Goal: Task Accomplishment & Management: Use online tool/utility

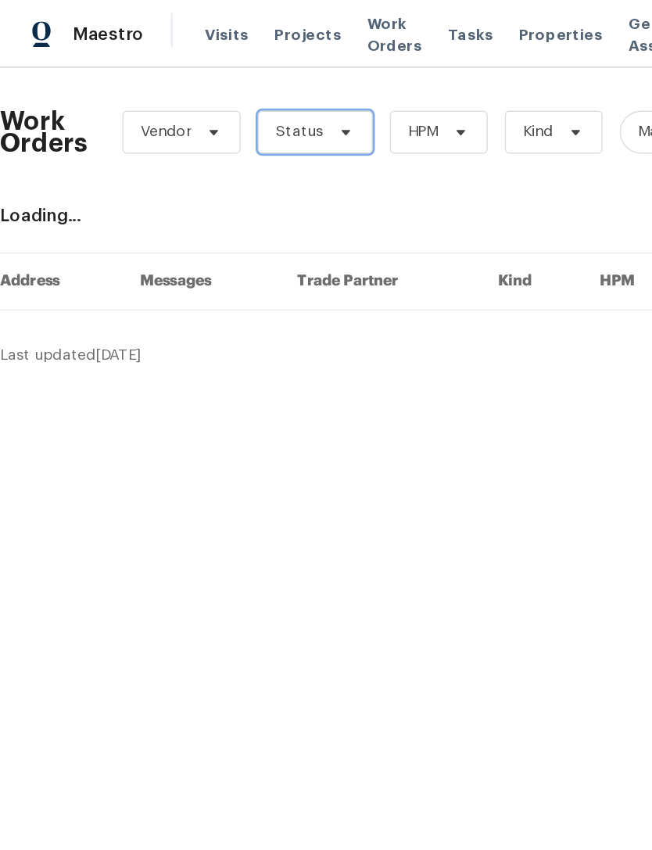
click at [251, 102] on icon at bounding box center [251, 96] width 13 height 13
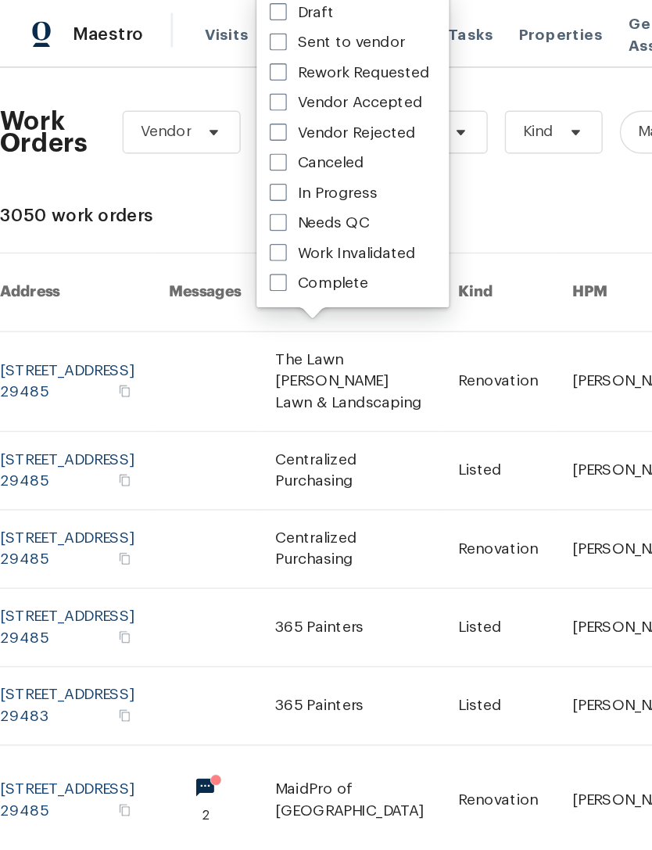
click at [208, 160] on span at bounding box center [202, 162] width 13 height 13
click at [206, 160] on input "Needs QC" at bounding box center [201, 160] width 10 height 10
checkbox input "true"
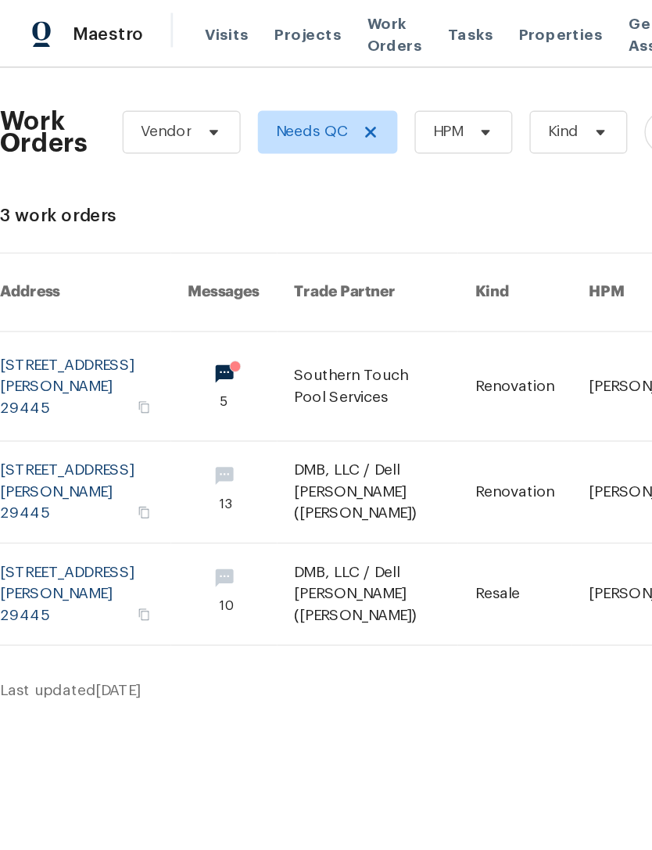
click at [318, 263] on link at bounding box center [280, 281] width 132 height 79
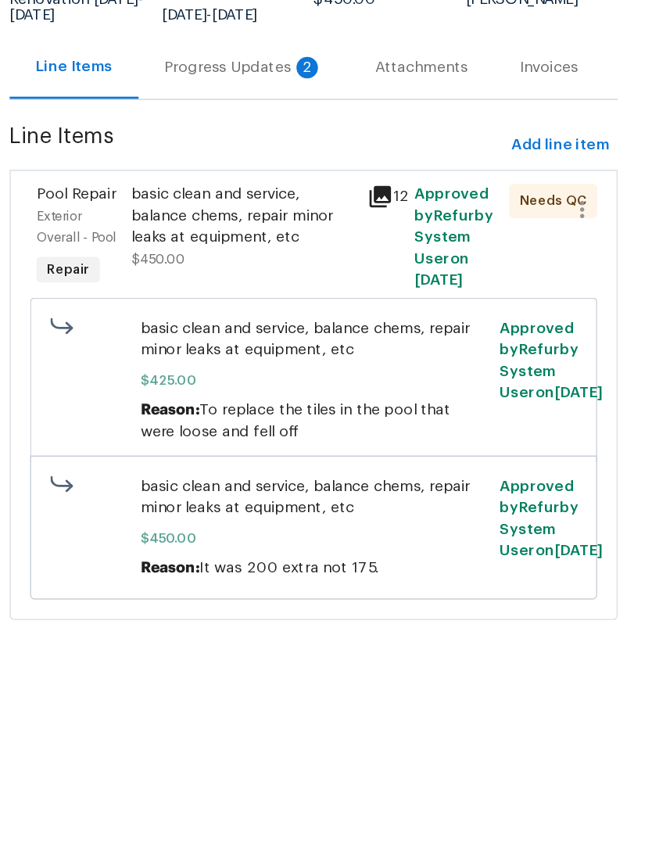
click at [440, 323] on div "12" at bounding box center [457, 367] width 34 height 88
click at [273, 328] on div "basic clean and service, balance chems, repair minor leaks at equipment, etc" at bounding box center [354, 351] width 163 height 47
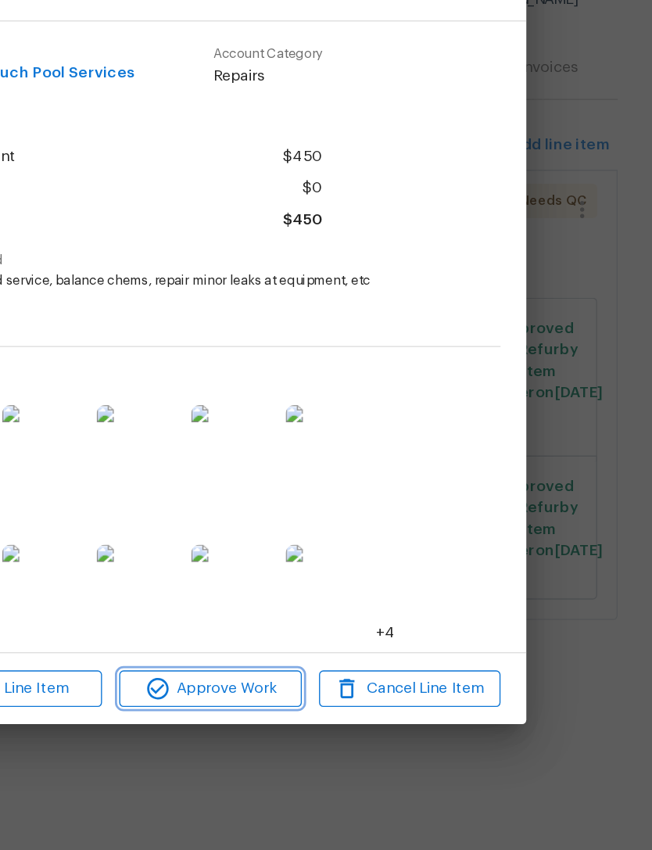
click at [269, 686] on span "Approve Work" at bounding box center [330, 696] width 123 height 20
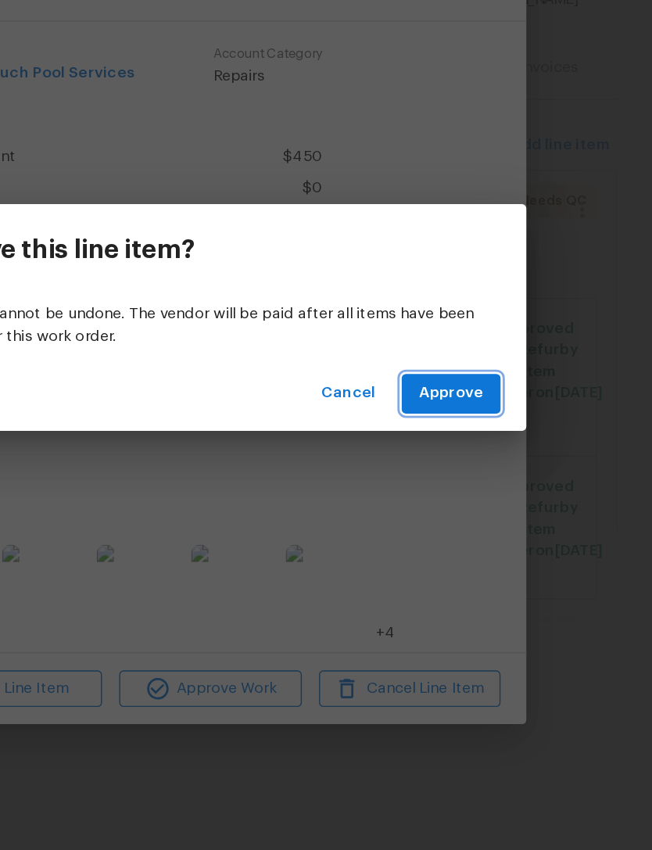
click at [482, 471] on span "Approve" at bounding box center [505, 481] width 47 height 20
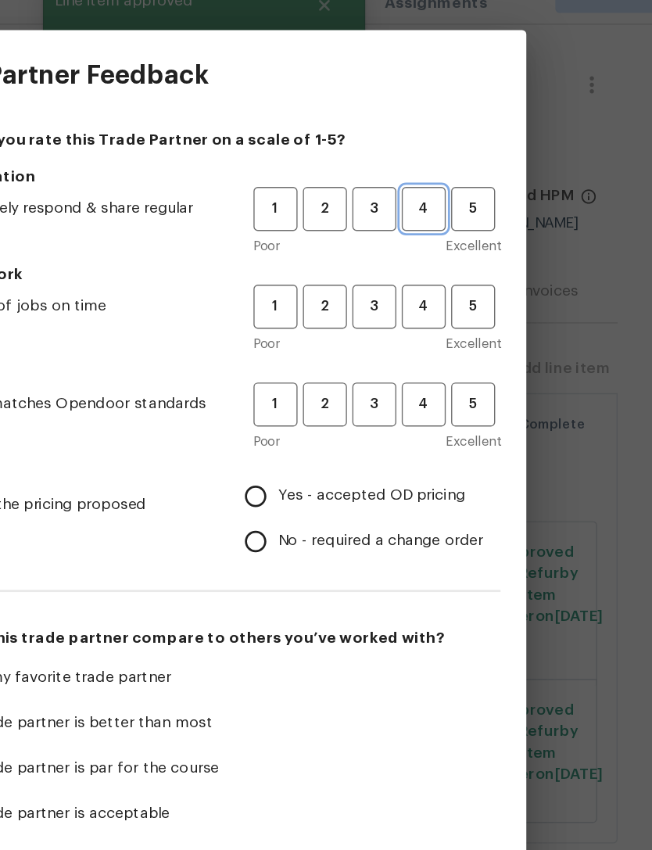
click at [471, 174] on span "4" at bounding box center [485, 183] width 29 height 18
click at [471, 245] on span "4" at bounding box center [485, 254] width 29 height 18
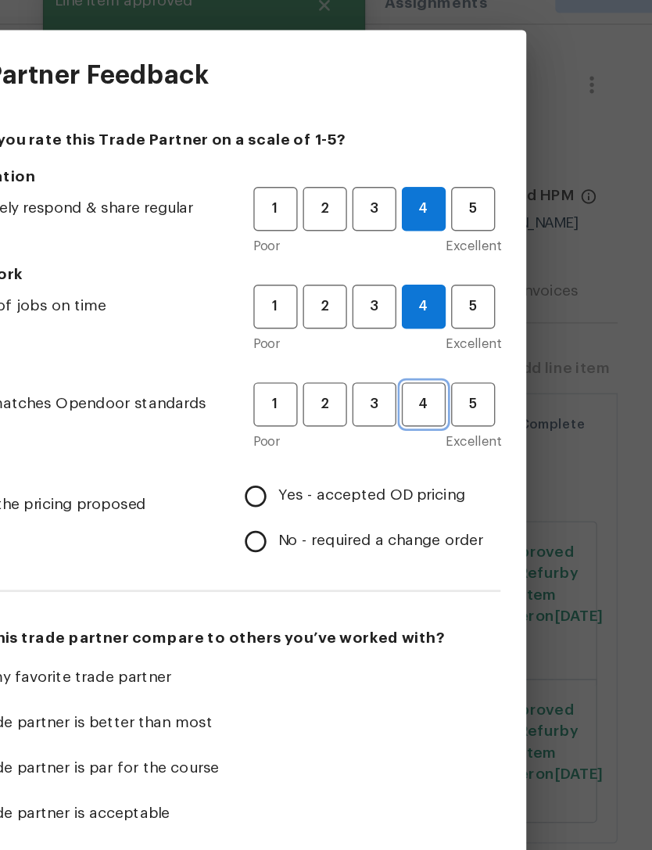
click at [471, 317] on span "4" at bounding box center [485, 326] width 29 height 18
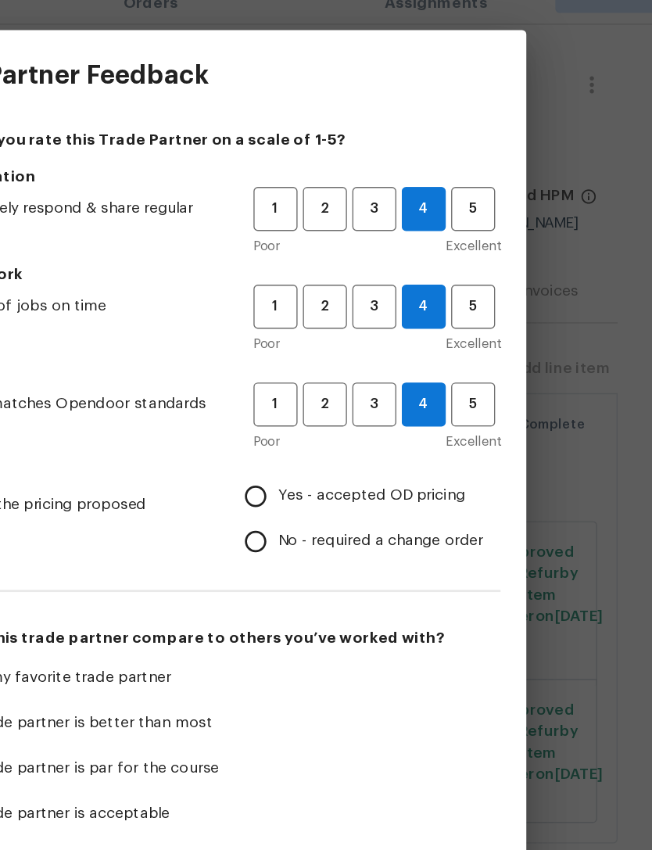
click at [347, 376] on input "Yes - accepted OD pricing" at bounding box center [363, 392] width 33 height 33
radio input "true"
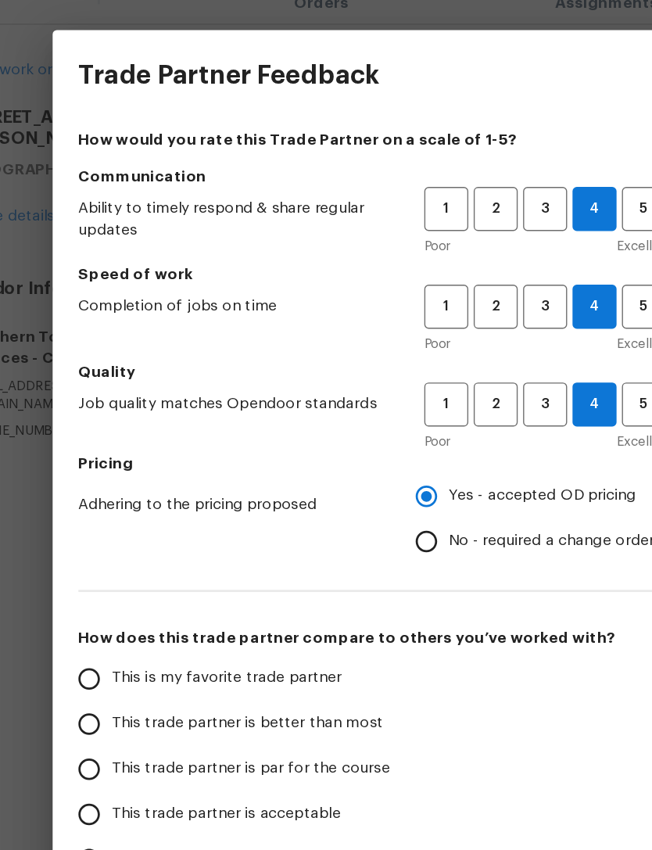
click at [102, 542] on input "This trade partner is better than most" at bounding box center [118, 558] width 33 height 33
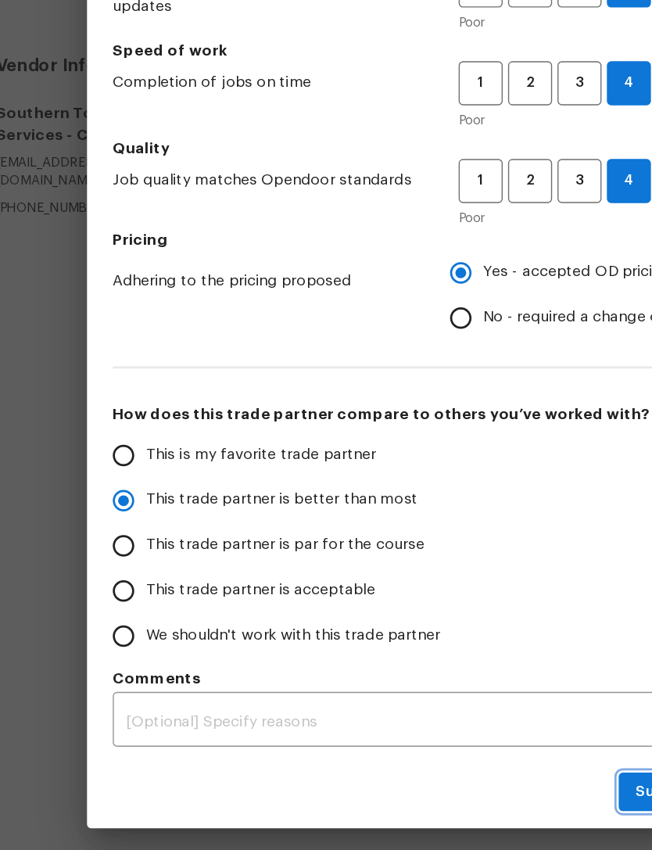
click at [478, 756] on button "Submit" at bounding box center [509, 770] width 63 height 29
radio input "true"
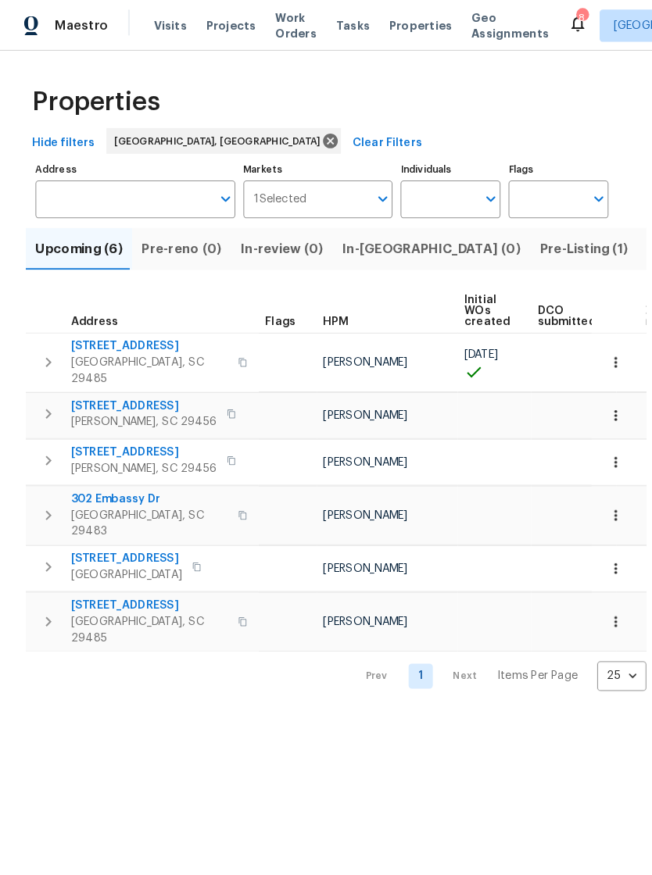
click at [282, 19] on span "Work Orders" at bounding box center [287, 24] width 40 height 31
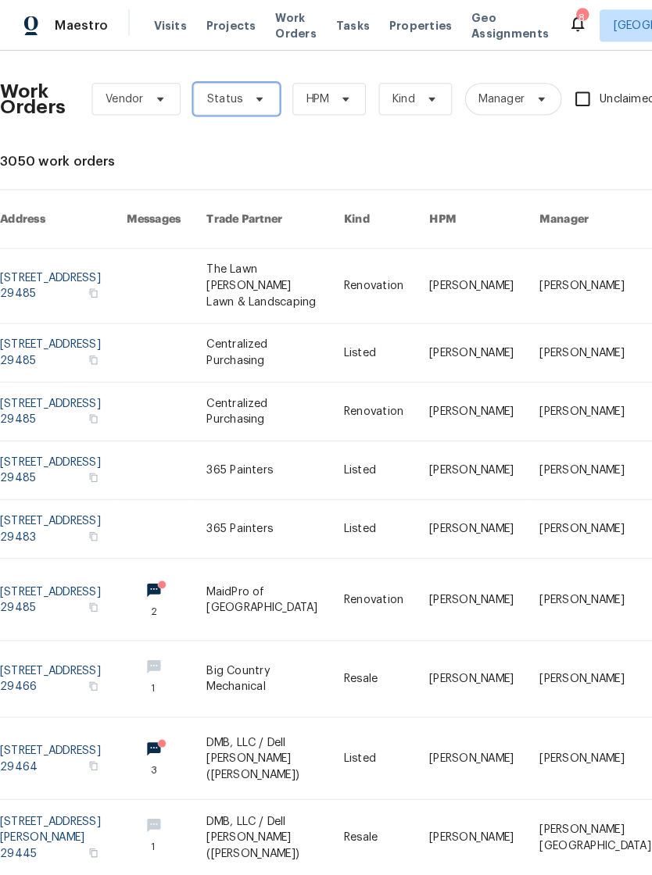
click at [245, 101] on icon at bounding box center [251, 96] width 13 height 13
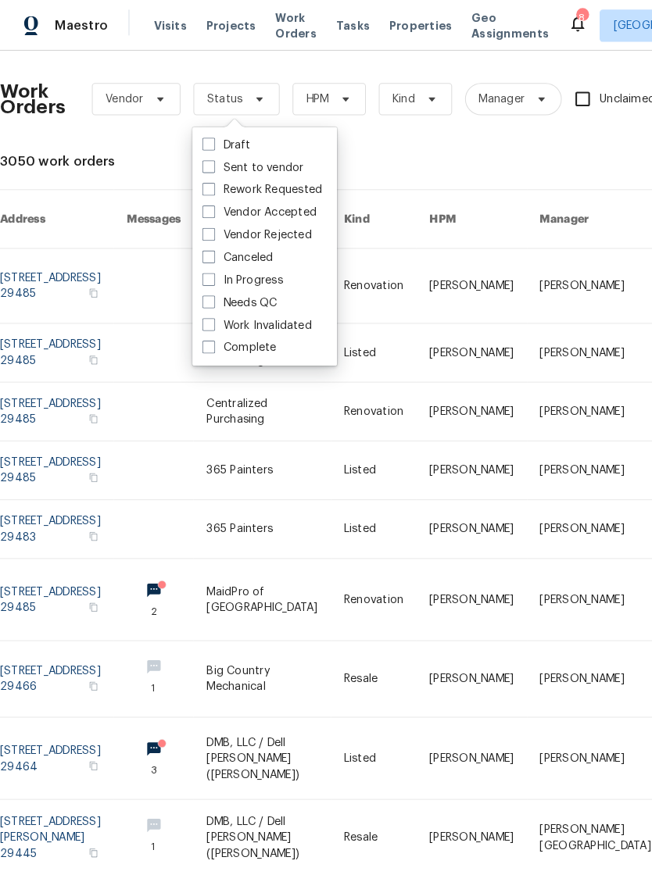
click at [200, 290] on span at bounding box center [202, 293] width 13 height 13
click at [200, 290] on input "Needs QC" at bounding box center [201, 291] width 10 height 10
checkbox input "true"
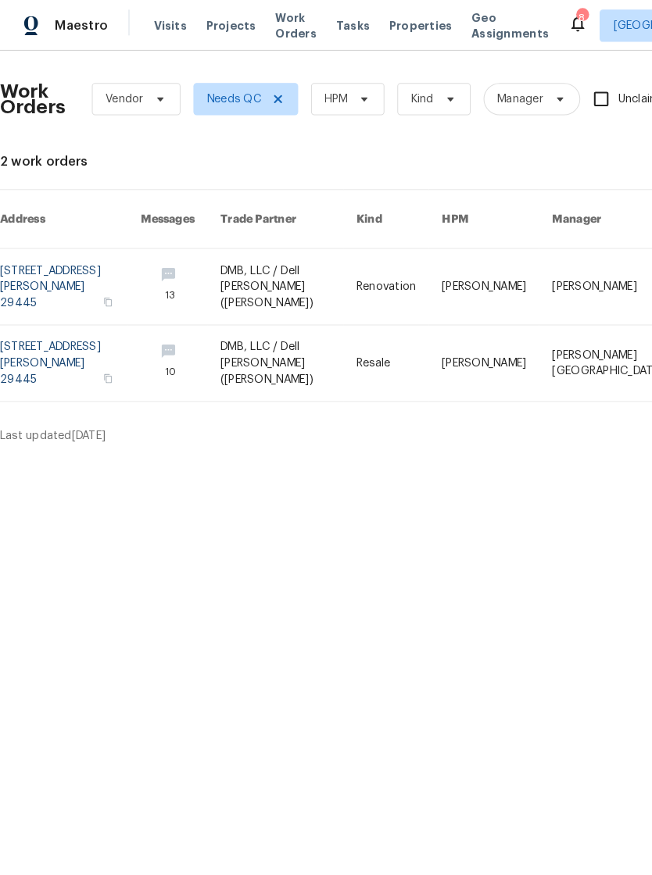
click at [559, 20] on div "8" at bounding box center [564, 17] width 11 height 16
click at [551, 17] on icon at bounding box center [560, 22] width 19 height 19
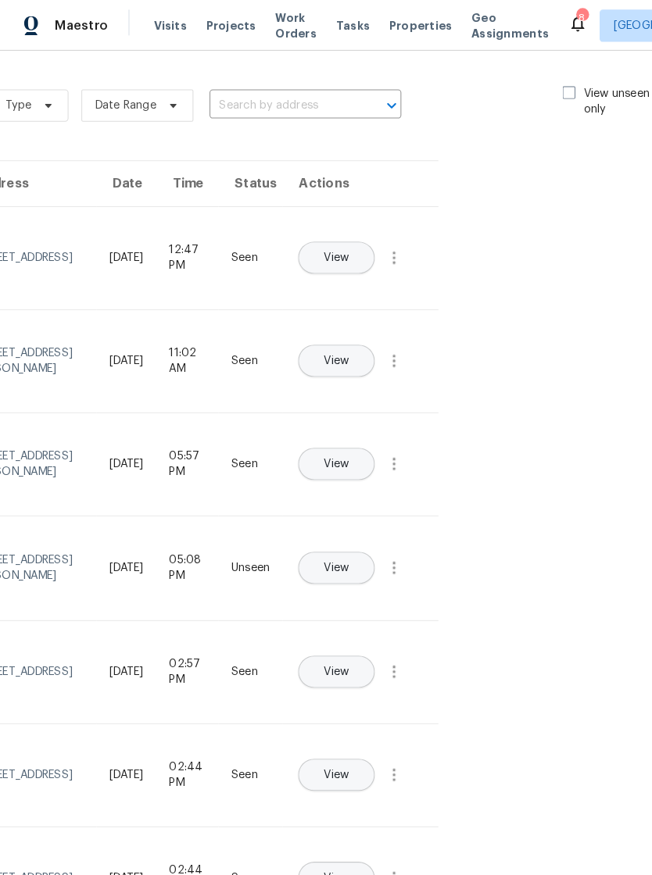
scroll to position [0, 176]
click at [546, 84] on span at bounding box center [552, 90] width 13 height 13
click at [546, 84] on input "View unseen only" at bounding box center [551, 88] width 10 height 10
checkbox input "true"
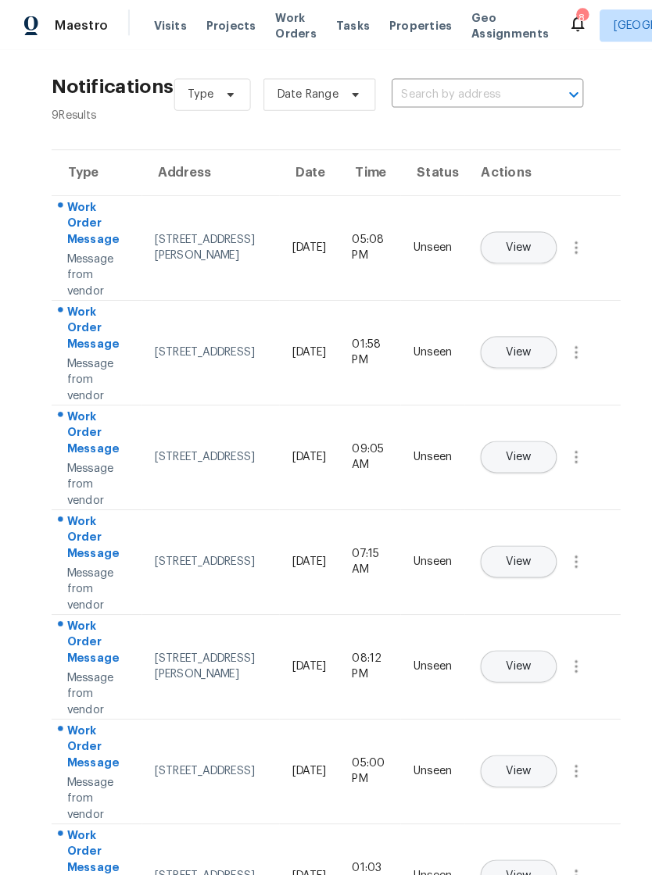
scroll to position [11, 0]
click at [515, 235] on span "View" at bounding box center [503, 241] width 24 height 12
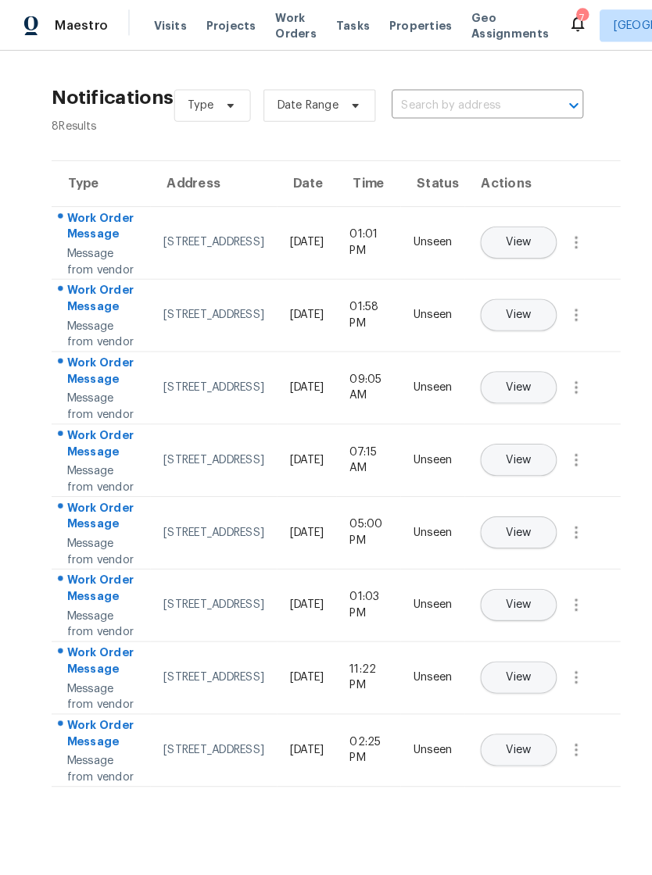
click at [170, 23] on span "Visits" at bounding box center [165, 25] width 32 height 16
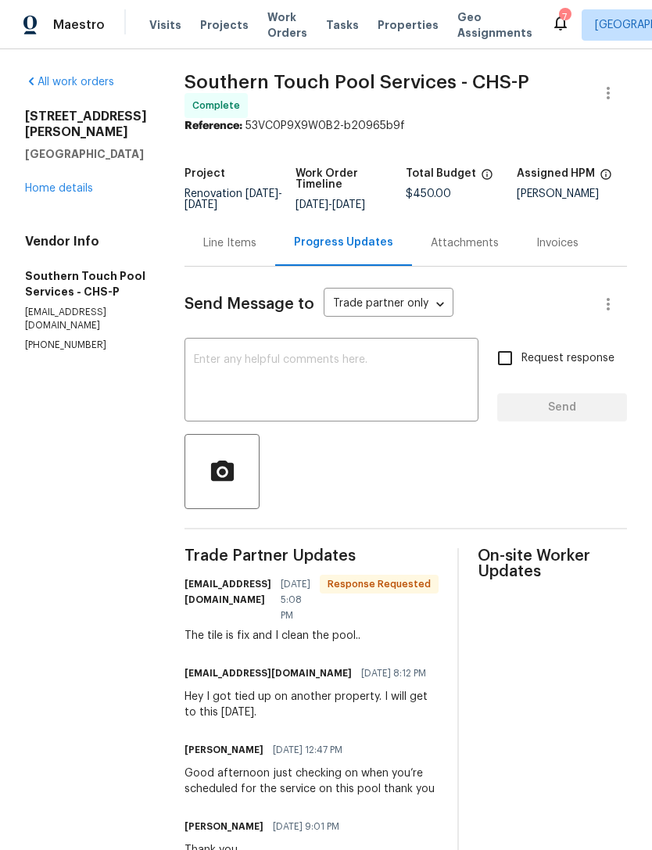
click at [349, 354] on textarea at bounding box center [331, 381] width 275 height 55
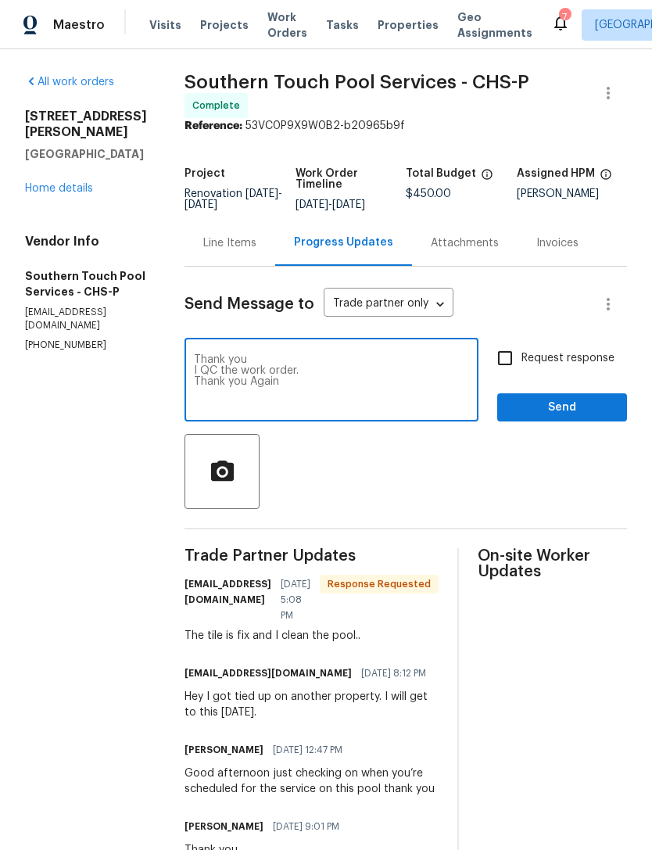
type textarea "Thank you I QC the work order. Thank you Again"
click at [571, 397] on button "Send" at bounding box center [562, 407] width 130 height 29
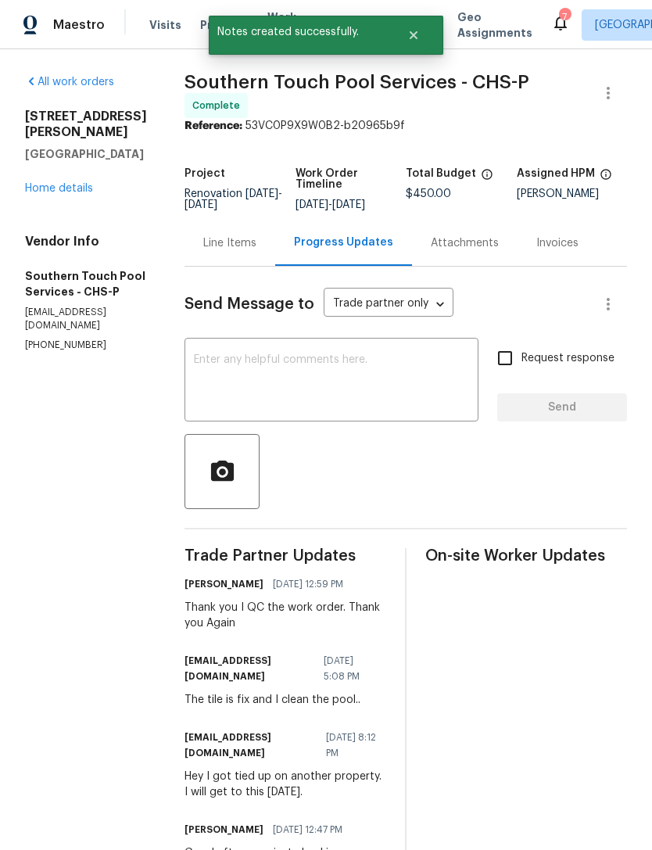
click at [559, 12] on div "7" at bounding box center [564, 17] width 11 height 16
click at [551, 25] on icon at bounding box center [560, 22] width 19 height 19
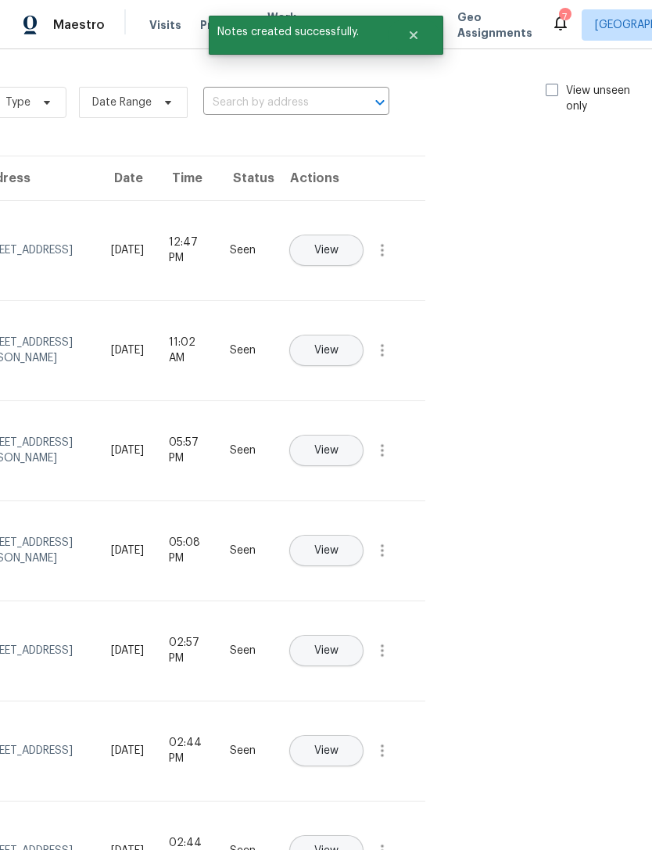
scroll to position [0, 176]
click at [551, 87] on span at bounding box center [552, 90] width 13 height 13
click at [551, 87] on input "View unseen only" at bounding box center [551, 88] width 10 height 10
checkbox input "true"
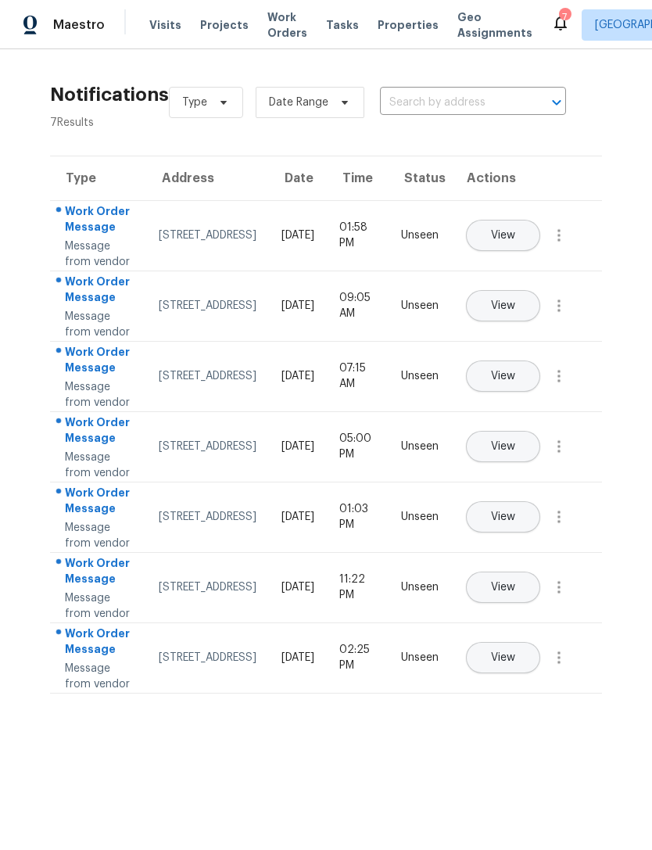
scroll to position [0, 0]
click at [167, 18] on span "Visits" at bounding box center [165, 25] width 32 height 16
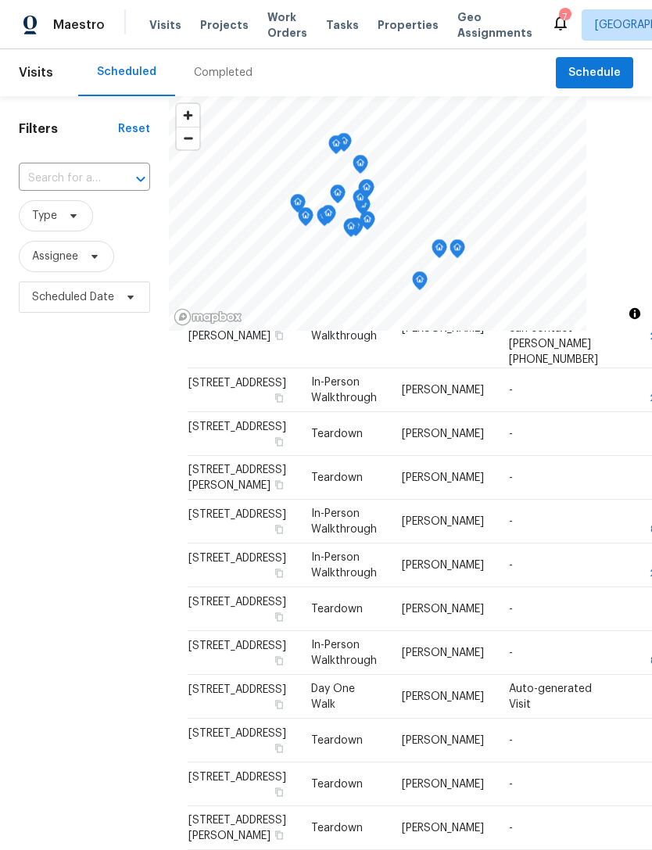
scroll to position [192, 0]
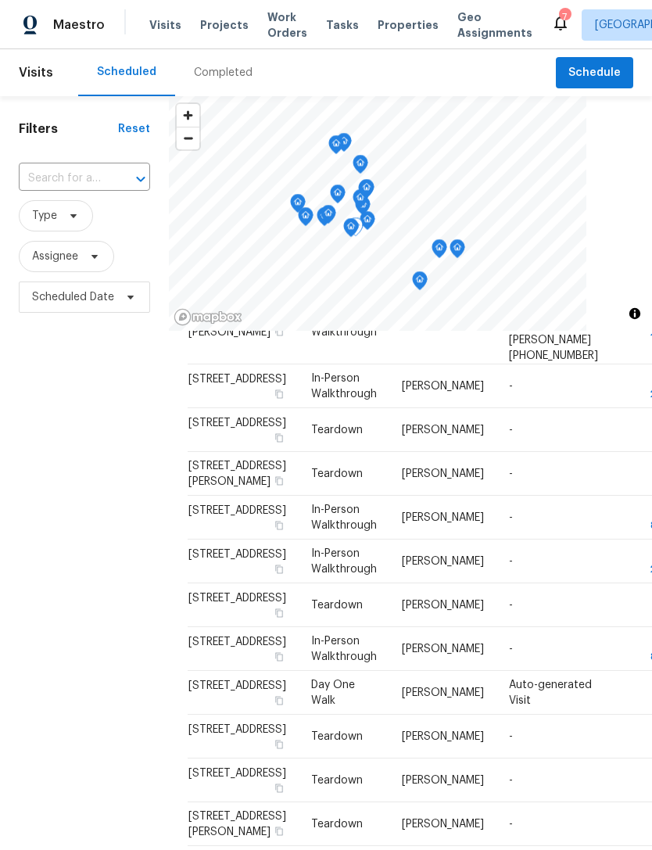
click at [0, 0] on icon at bounding box center [0, 0] width 0 height 0
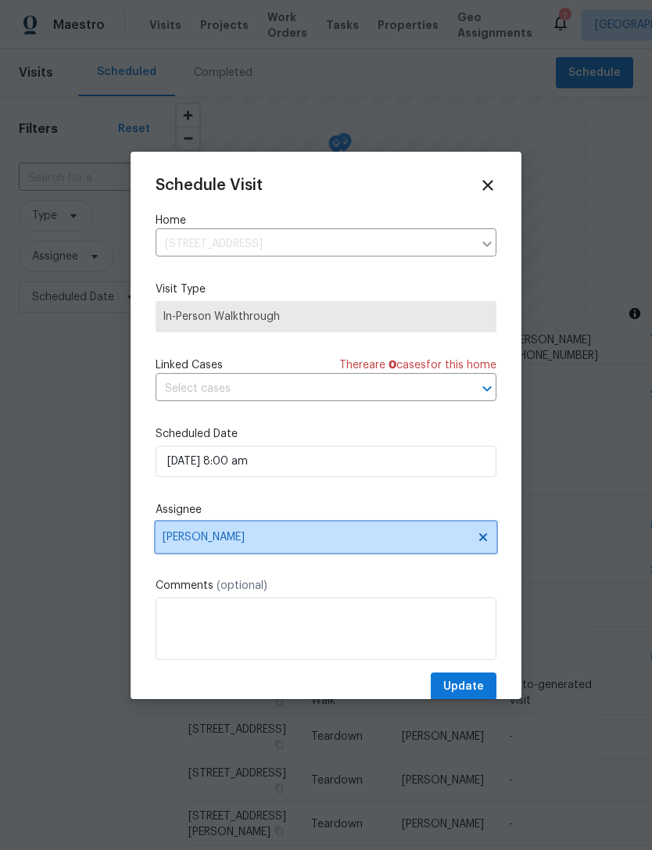
click at [266, 532] on span "[PERSON_NAME]" at bounding box center [326, 536] width 341 height 31
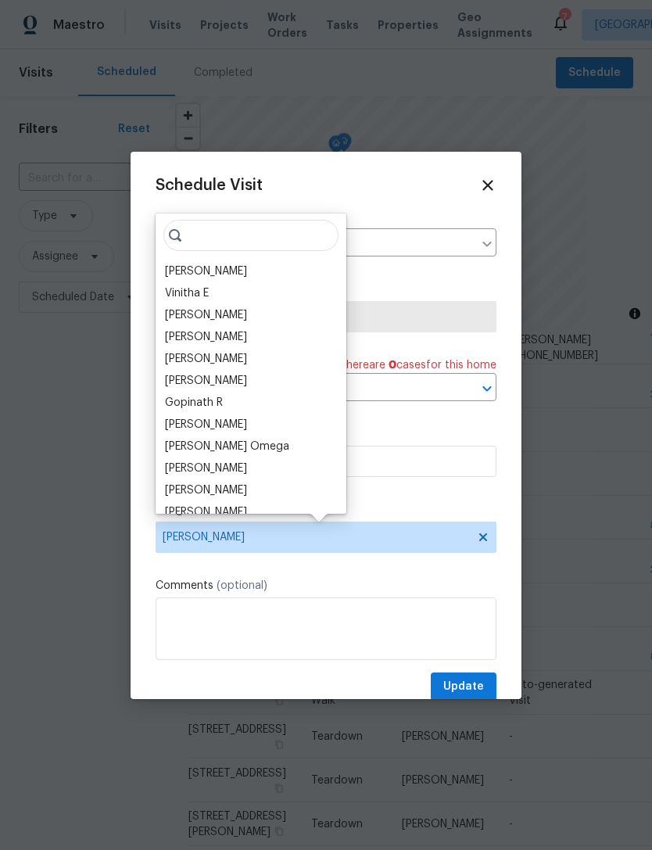
click at [244, 331] on div "[PERSON_NAME]" at bounding box center [250, 337] width 181 height 22
click at [249, 231] on input "search" at bounding box center [250, 235] width 175 height 31
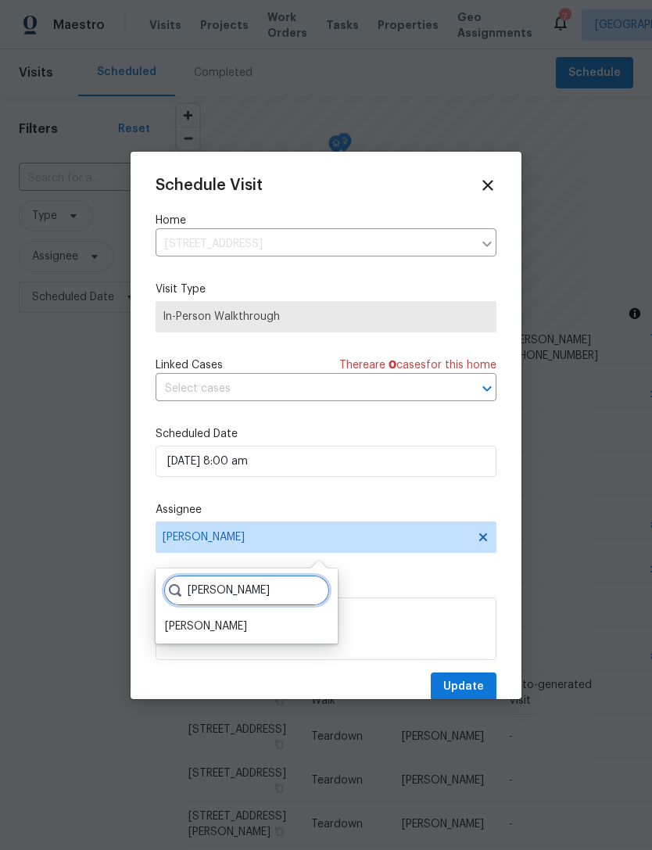
scroll to position [33, 0]
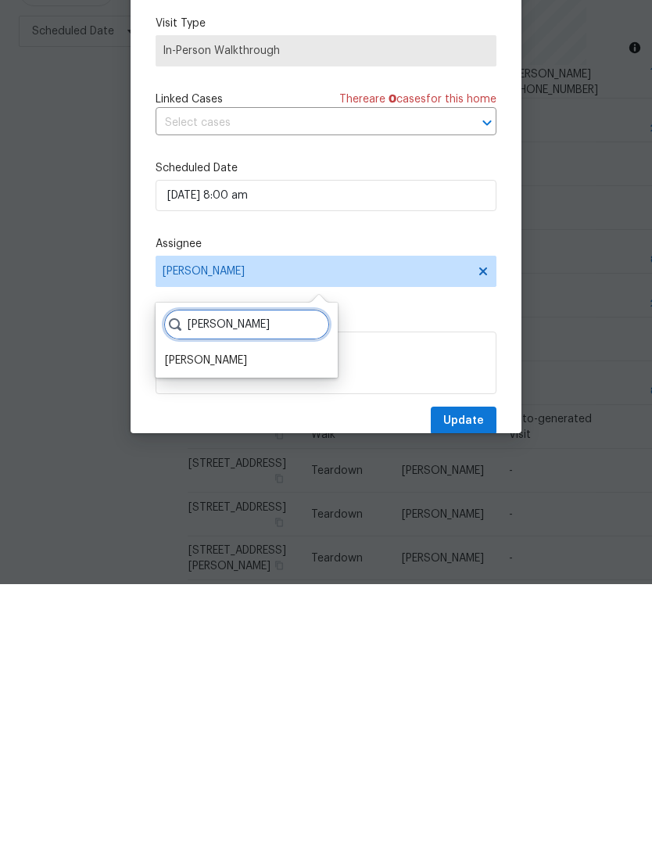
type input "Matt"
click at [219, 618] on div "[PERSON_NAME]" at bounding box center [206, 626] width 82 height 16
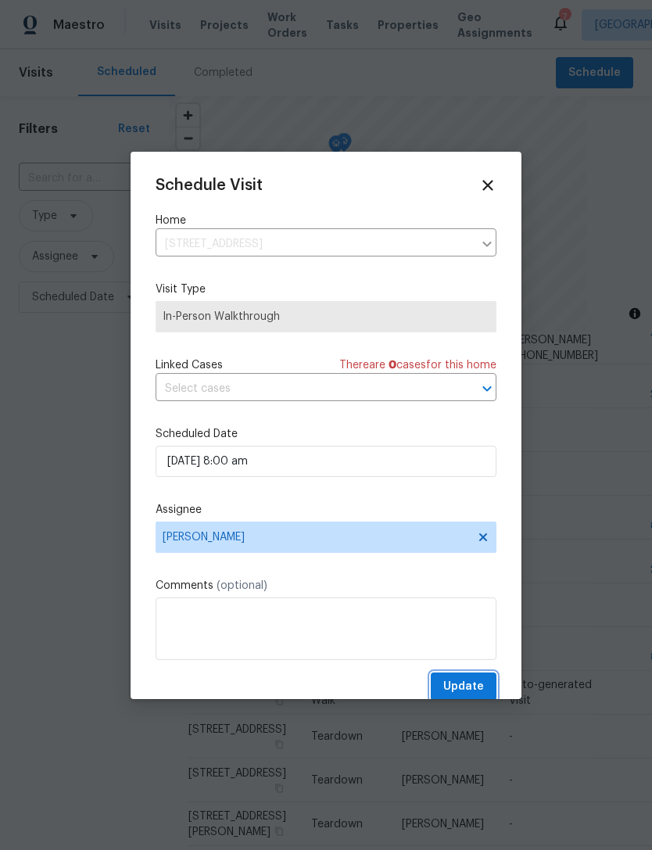
click at [464, 680] on span "Update" at bounding box center [463, 687] width 41 height 20
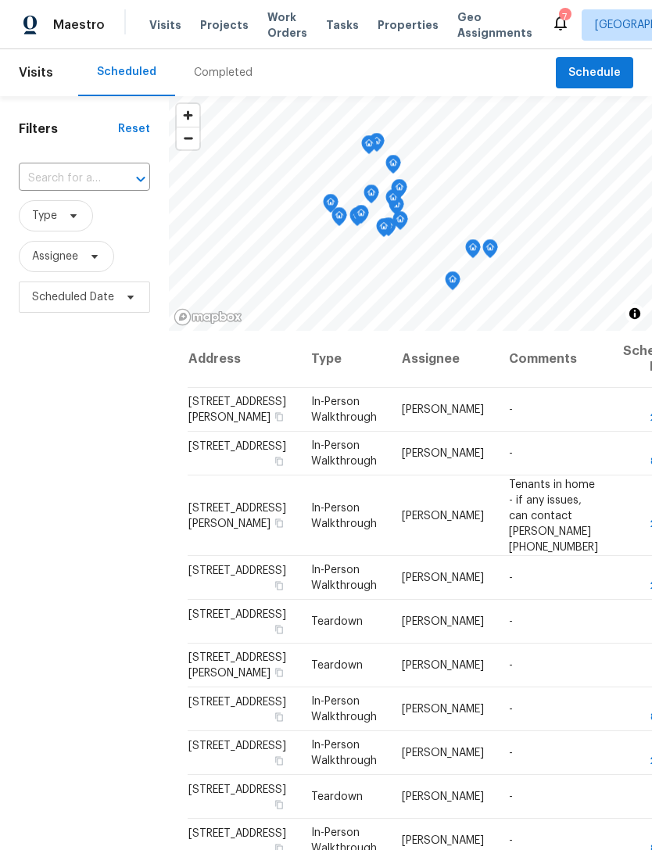
scroll to position [0, 0]
click at [610, 600] on td "Wed, Aug 20 2:00 pm" at bounding box center [650, 578] width 80 height 44
